Goal: Information Seeking & Learning: Check status

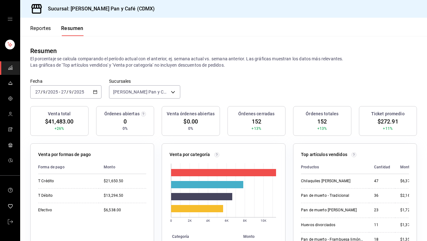
click at [70, 133] on div "Venta total $41,483.00 +26%" at bounding box center [59, 121] width 58 height 30
click at [41, 33] on button "Reportes" at bounding box center [40, 30] width 21 height 11
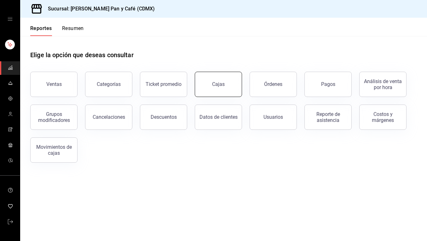
click at [203, 83] on link "Cajas" at bounding box center [218, 84] width 47 height 25
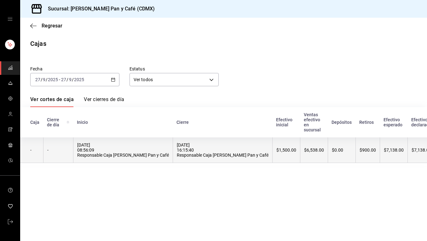
click at [360, 149] on div "$900.00" at bounding box center [368, 149] width 16 height 5
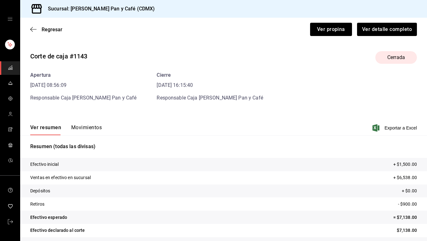
click at [81, 125] on button "Movimientos" at bounding box center [86, 129] width 31 height 11
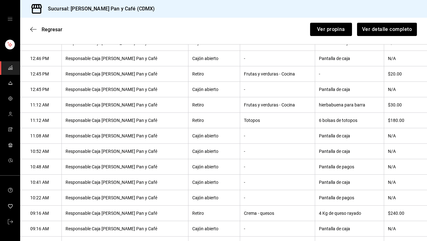
scroll to position [374, 0]
